Goal: Information Seeking & Learning: Learn about a topic

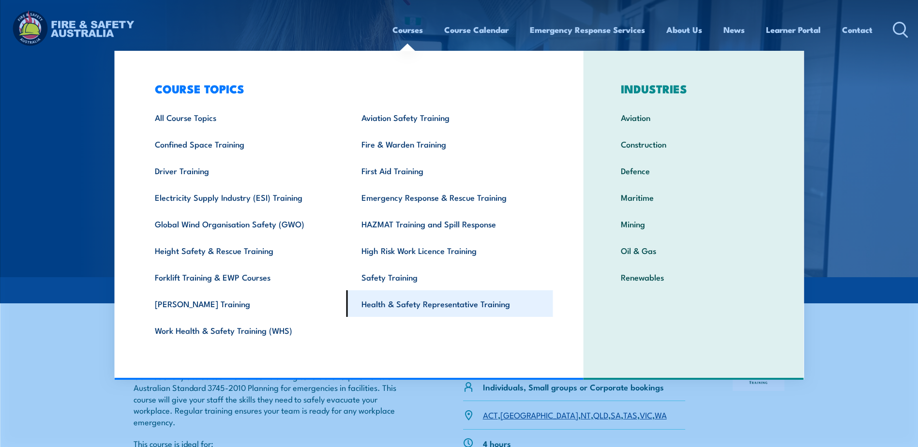
click at [419, 304] on link "Health & Safety Representative Training" at bounding box center [450, 303] width 207 height 27
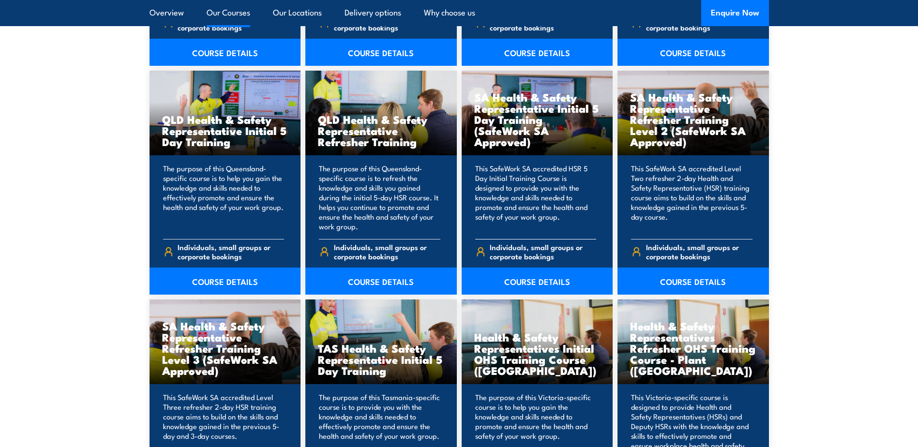
scroll to position [1356, 0]
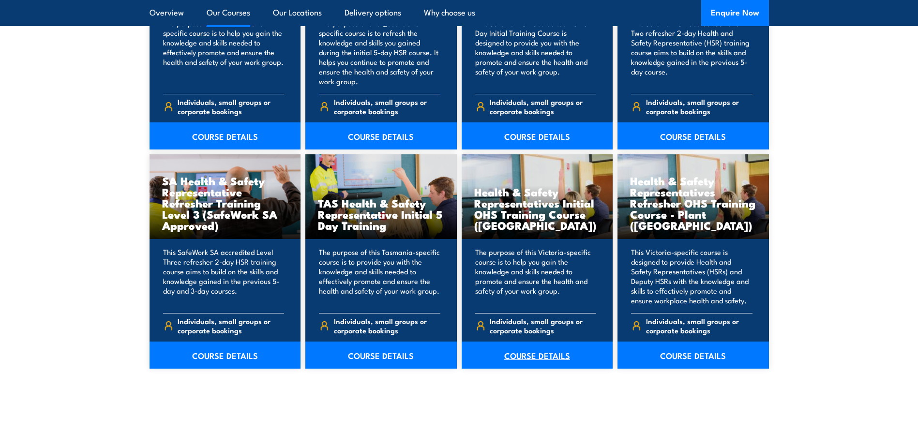
click at [536, 359] on link "COURSE DETAILS" at bounding box center [538, 355] width 152 height 27
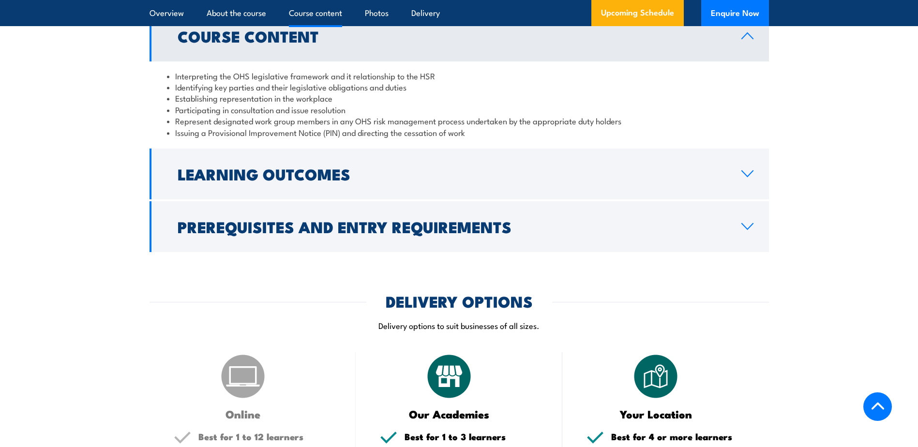
scroll to position [1017, 0]
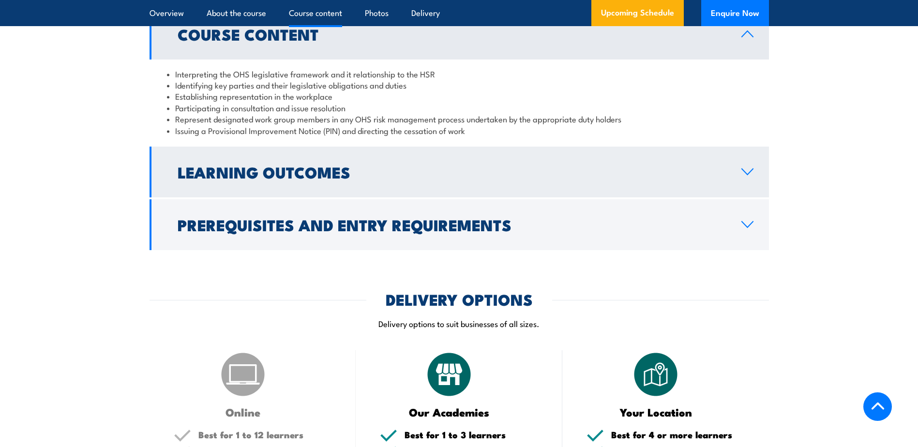
click at [246, 174] on h2 "Learning Outcomes" at bounding box center [452, 172] width 549 height 14
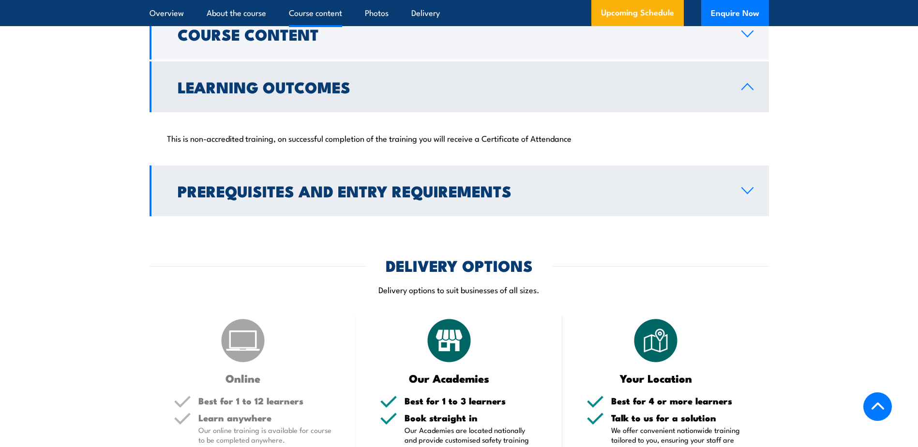
click at [209, 188] on h2 "Prerequisites and Entry Requirements" at bounding box center [452, 191] width 549 height 14
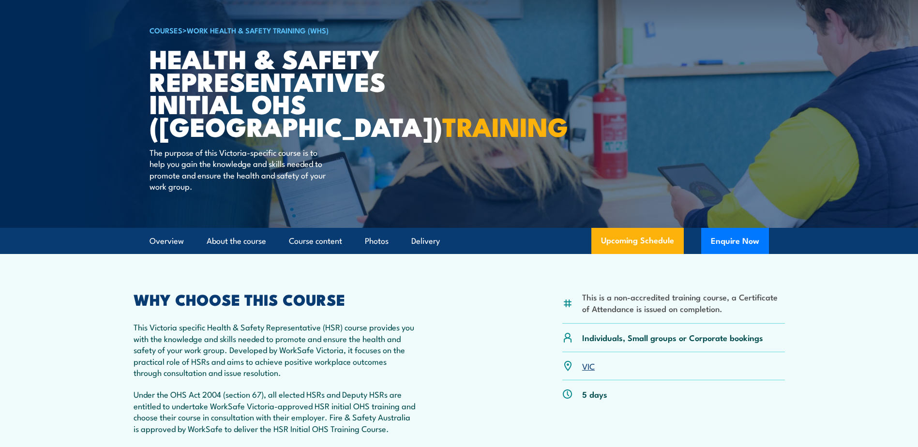
scroll to position [0, 0]
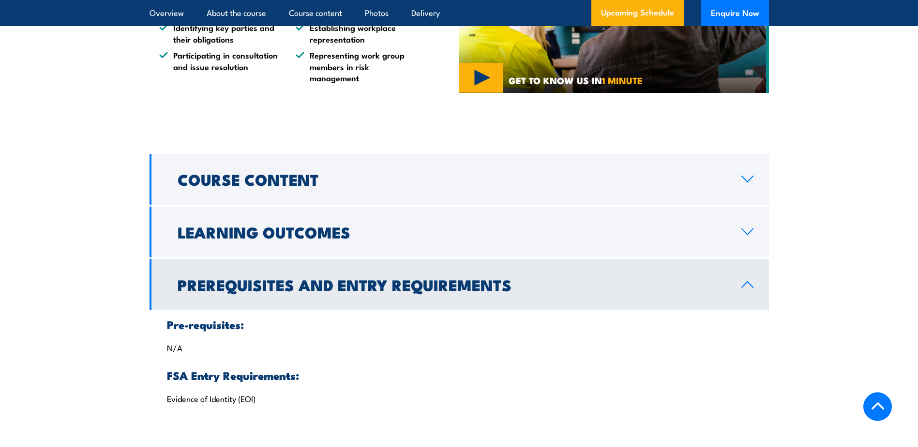
click at [809, 318] on section "Course Content Interpreting the OHS legislative framework and it relationship t…" at bounding box center [459, 289] width 918 height 270
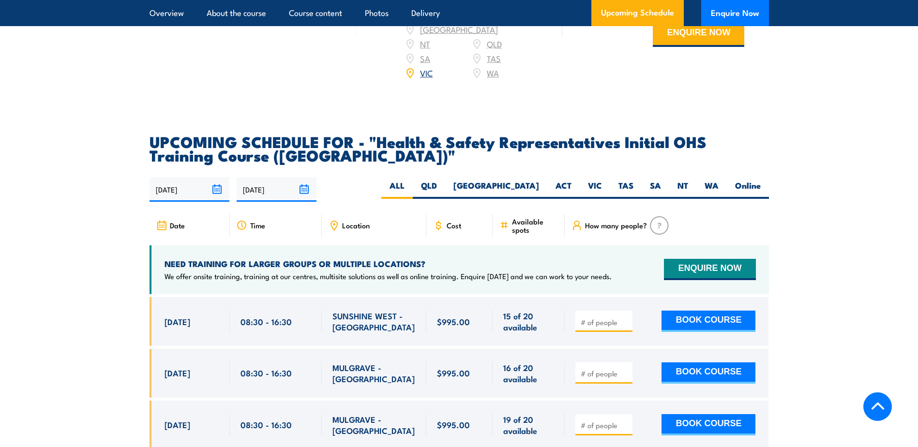
scroll to position [1646, 0]
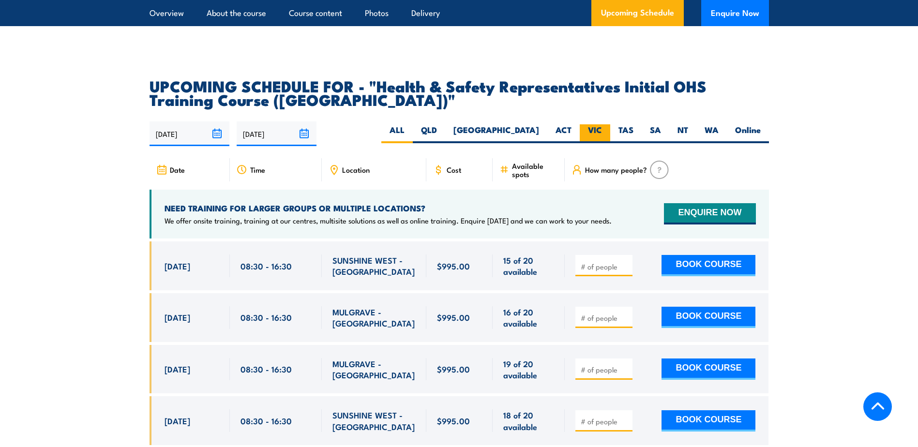
click at [584, 124] on label "VIC" at bounding box center [595, 133] width 31 height 19
click at [602, 124] on input "VIC" at bounding box center [605, 127] width 6 height 6
radio input "true"
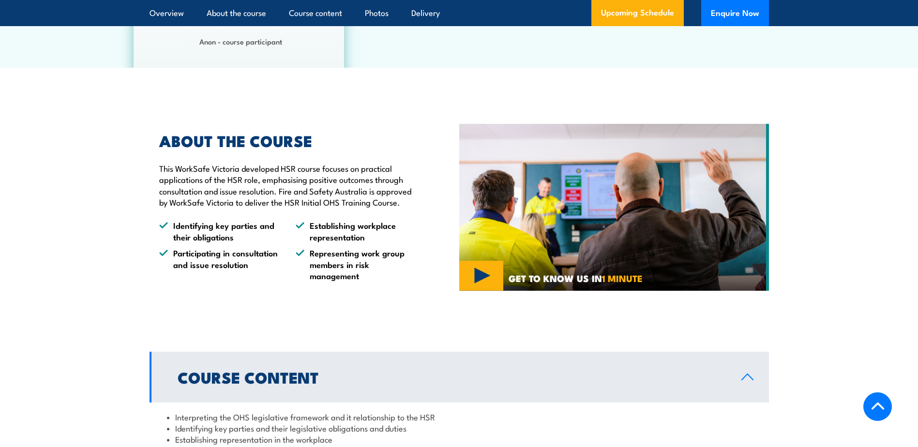
scroll to position [678, 0]
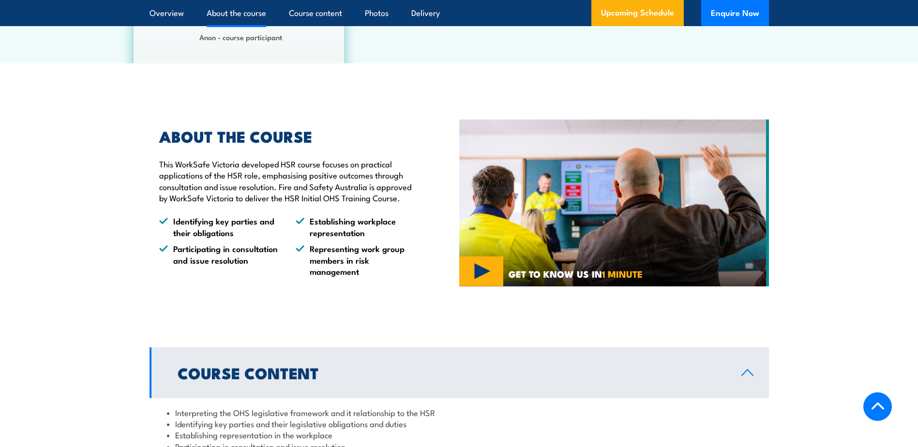
click at [492, 270] on img at bounding box center [614, 204] width 310 height 168
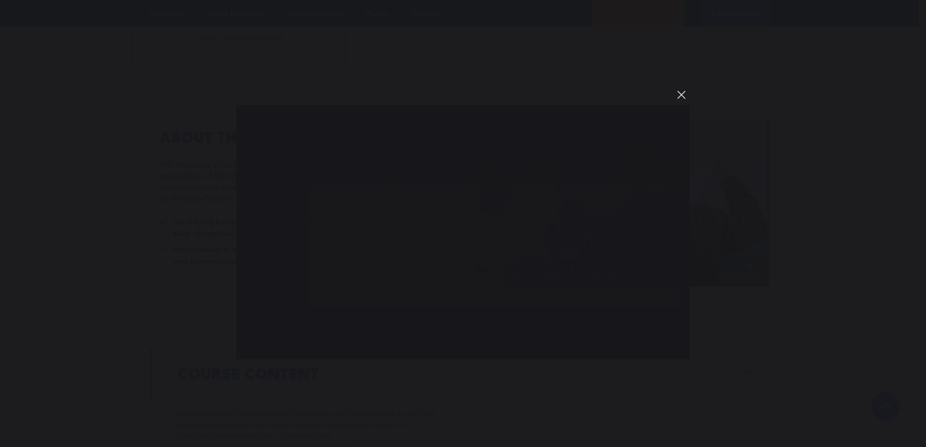
click at [679, 99] on button "You can close this modal content with the ESC key" at bounding box center [681, 95] width 16 height 16
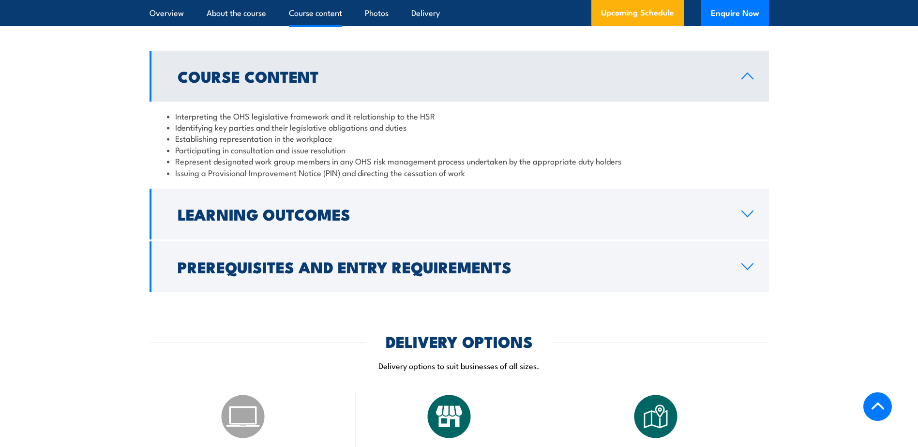
scroll to position [1065, 0]
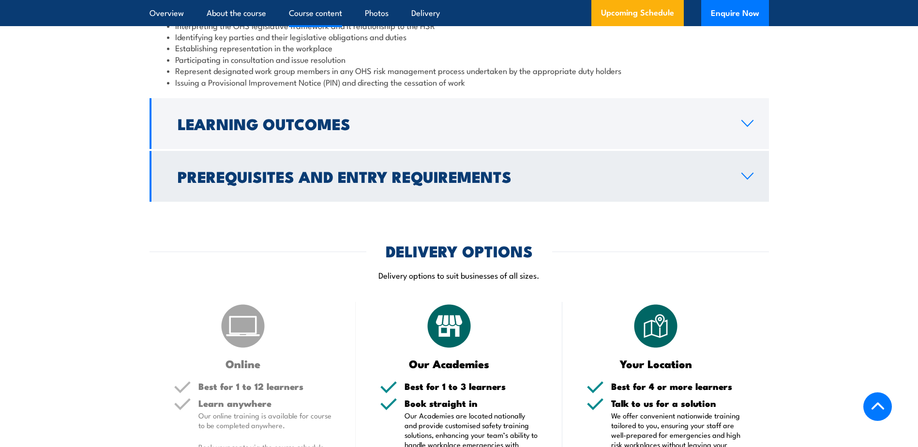
click at [683, 176] on h2 "Prerequisites and Entry Requirements" at bounding box center [452, 176] width 549 height 14
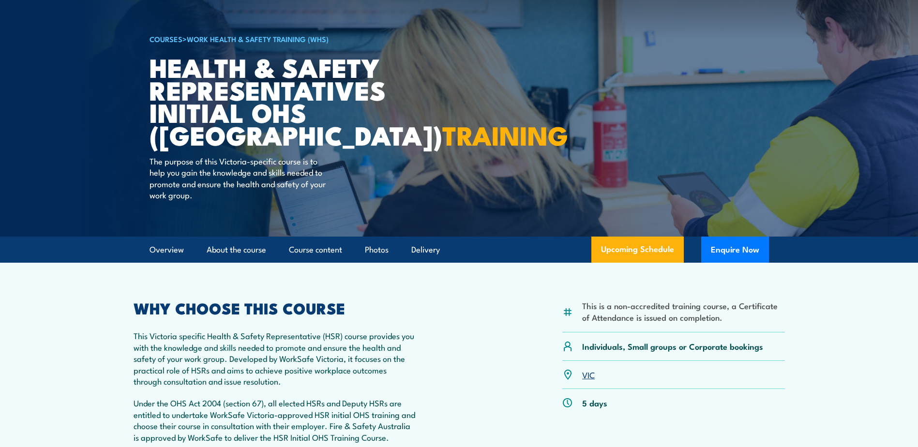
scroll to position [97, 0]
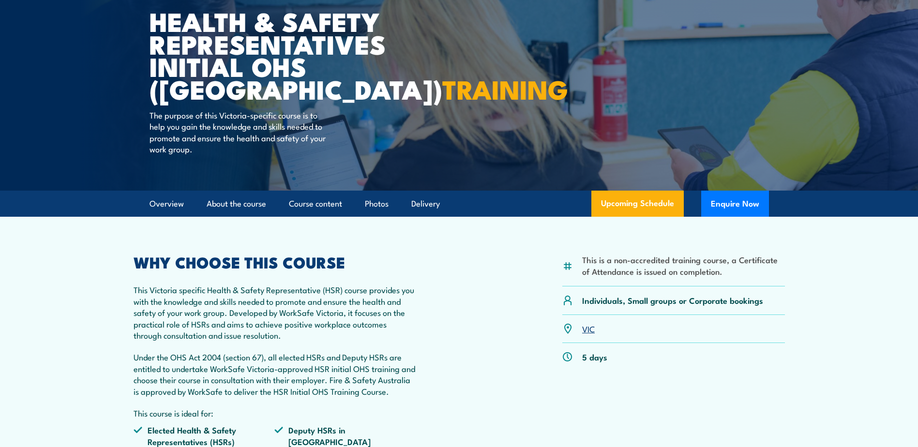
click at [388, 344] on div "WHY CHOOSE THIS COURSE This Victoria specific Health & Safety Representative (H…" at bounding box center [275, 385] width 283 height 260
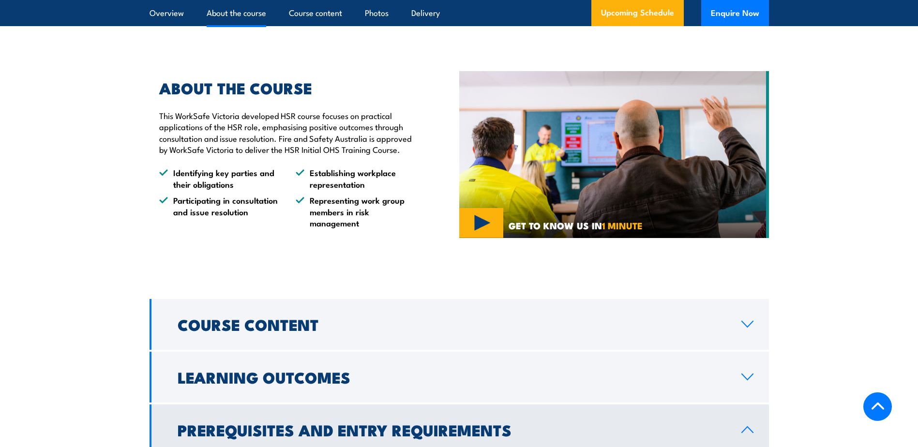
scroll to position [823, 0]
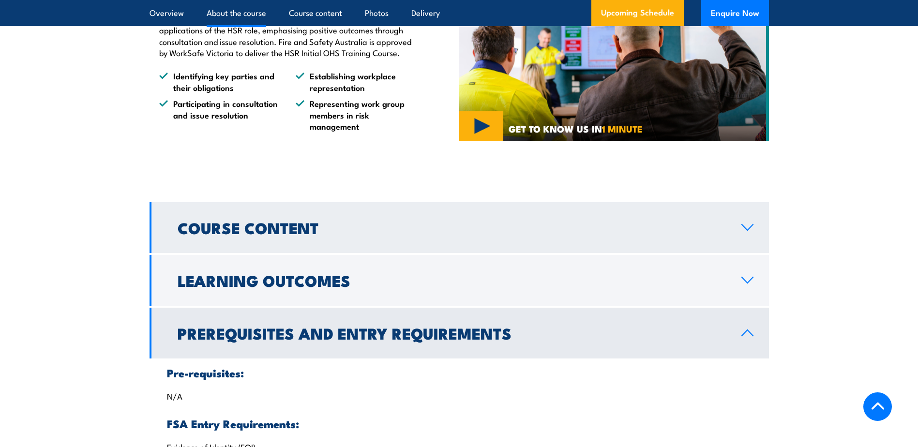
click at [269, 221] on h2 "Course Content" at bounding box center [452, 228] width 549 height 14
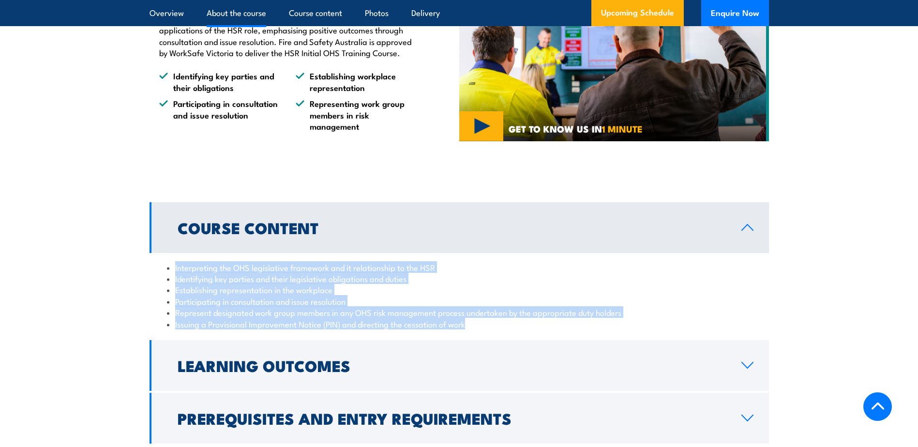
drag, startPoint x: 490, startPoint y: 325, endPoint x: 169, endPoint y: 271, distance: 325.9
click at [169, 271] on ul "Interpreting the OHS legislative framework and it relationship to the HSR Ident…" at bounding box center [459, 296] width 585 height 68
copy ul "Interpreting the OHS legislative framework and it relationship to the HSR Ident…"
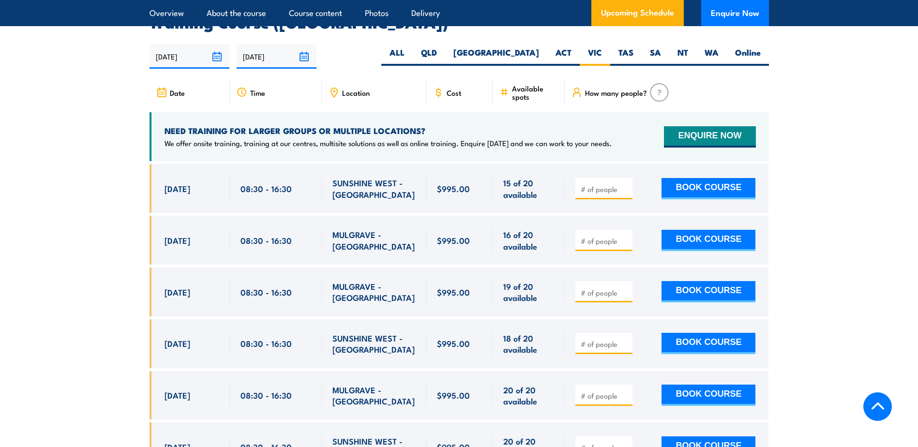
scroll to position [1695, 0]
